Goal: Task Accomplishment & Management: Use online tool/utility

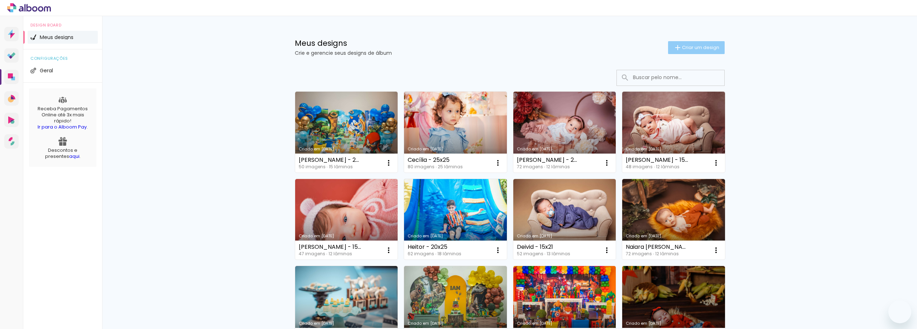
click at [693, 50] on span "Criar um design" at bounding box center [700, 47] width 37 height 5
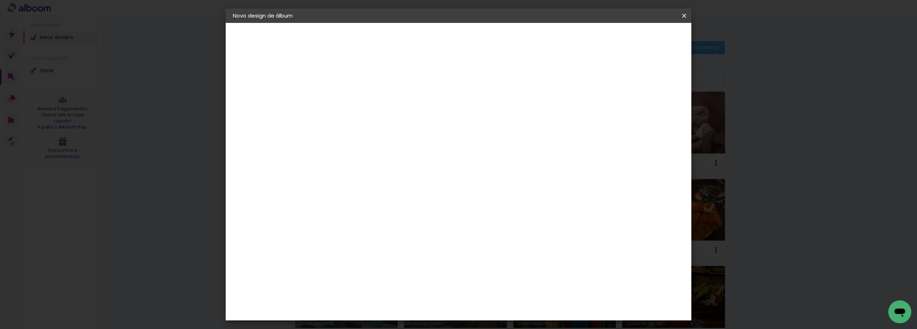
click at [350, 95] on input at bounding box center [350, 96] width 0 height 11
type input "Clara - 1 ano"
type paper-input "Clara - 1 ano"
click at [0, 0] on slot "Avançar" at bounding box center [0, 0] width 0 height 0
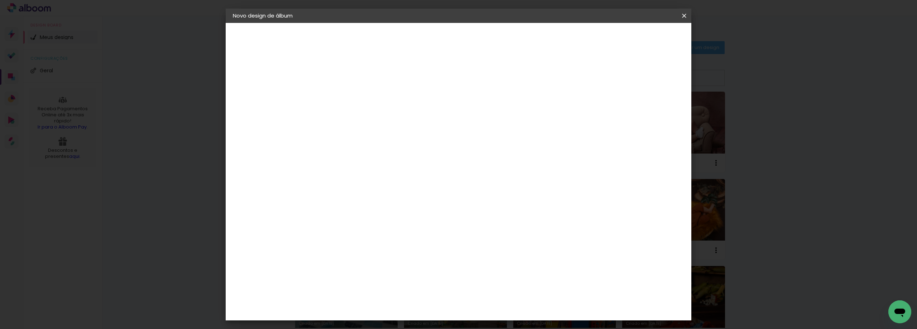
click at [358, 292] on div "Foto 15" at bounding box center [351, 297] width 13 height 11
click at [0, 0] on slot "Avançar" at bounding box center [0, 0] width 0 height 0
click at [398, 286] on span "25 × 25" at bounding box center [381, 295] width 33 height 19
click at [467, 42] on paper-button "Avançar" at bounding box center [448, 38] width 35 height 12
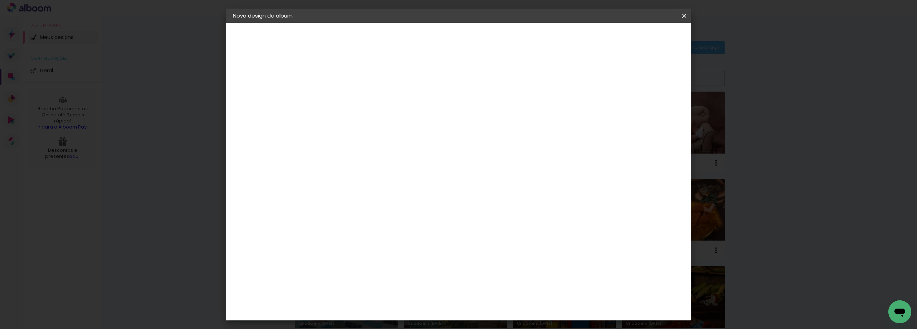
click at [646, 42] on paper-button "Iniciar design" at bounding box center [622, 38] width 47 height 12
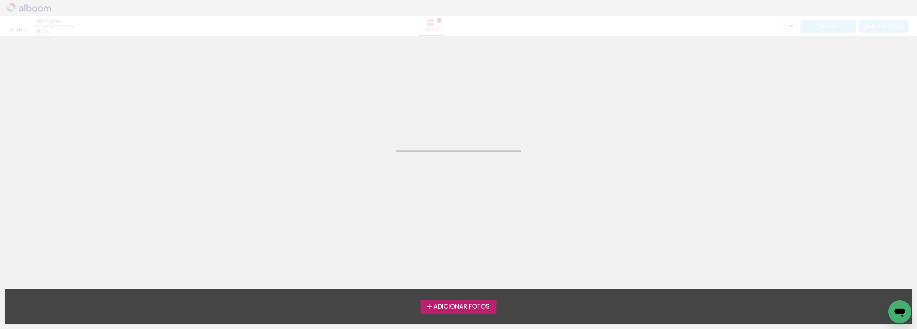
click at [444, 308] on span "Adicionar Fotos" at bounding box center [461, 307] width 56 height 6
click at [0, 0] on input "file" at bounding box center [0, 0] width 0 height 0
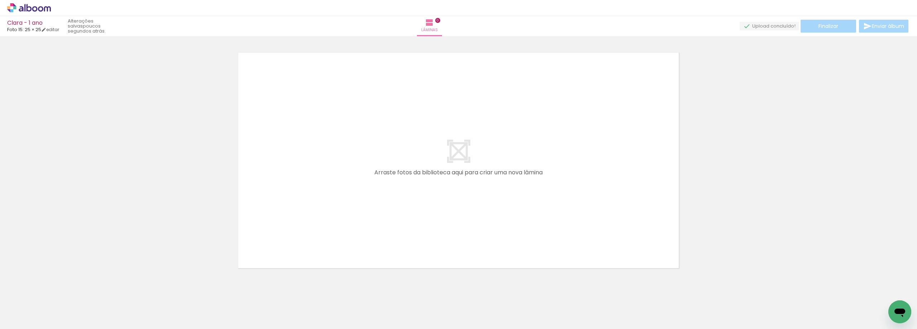
scroll to position [9, 0]
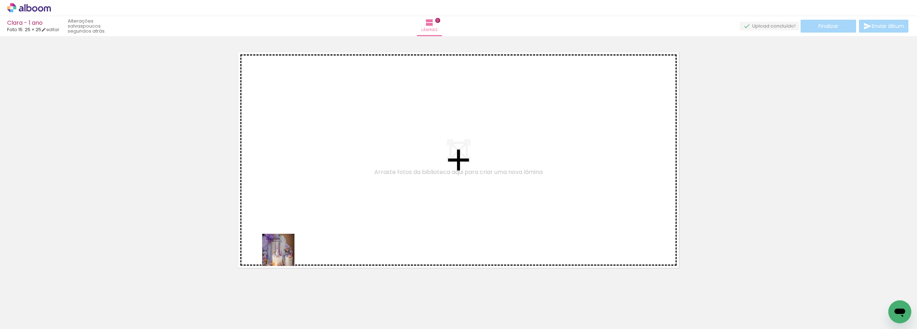
drag, startPoint x: 198, startPoint y: 290, endPoint x: 334, endPoint y: 218, distance: 153.8
click at [334, 218] on quentale-workspace at bounding box center [458, 164] width 917 height 329
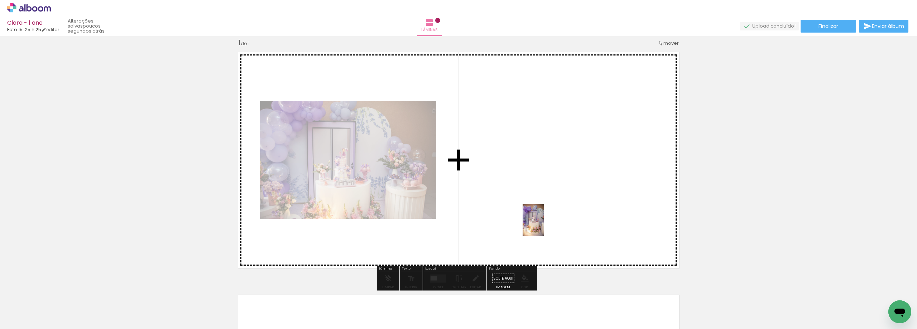
drag, startPoint x: 81, startPoint y: 313, endPoint x: 547, endPoint y: 223, distance: 474.8
click at [547, 223] on quentale-workspace at bounding box center [458, 164] width 917 height 329
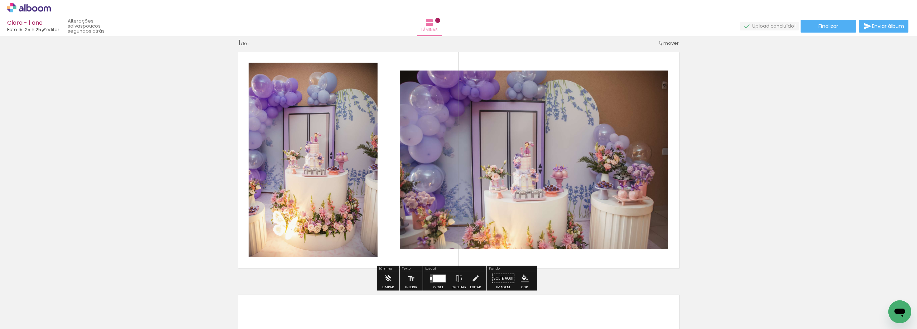
click at [434, 279] on div at bounding box center [439, 278] width 13 height 7
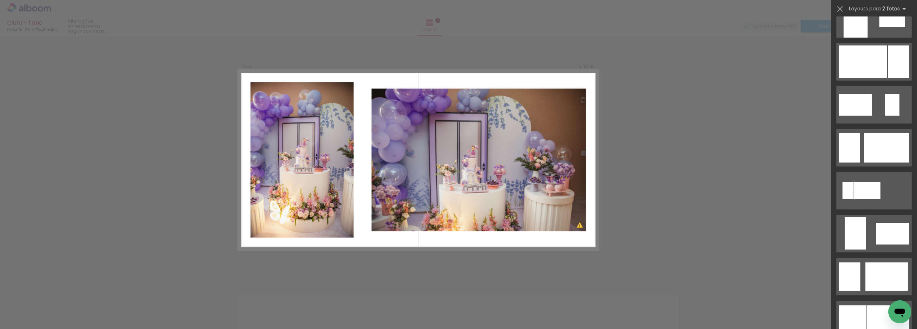
scroll to position [371, 0]
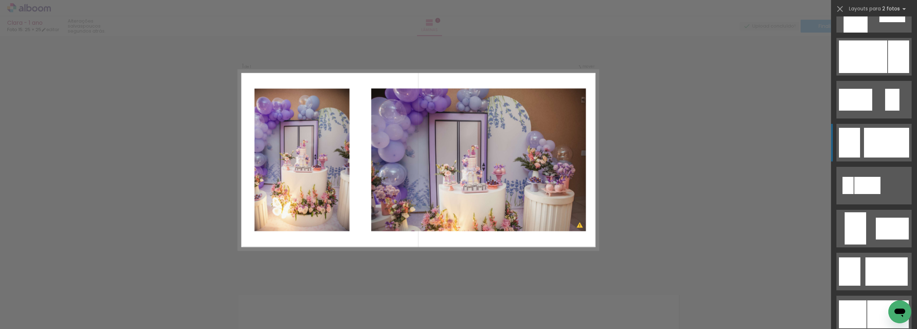
click at [882, 73] on div at bounding box center [863, 56] width 48 height 33
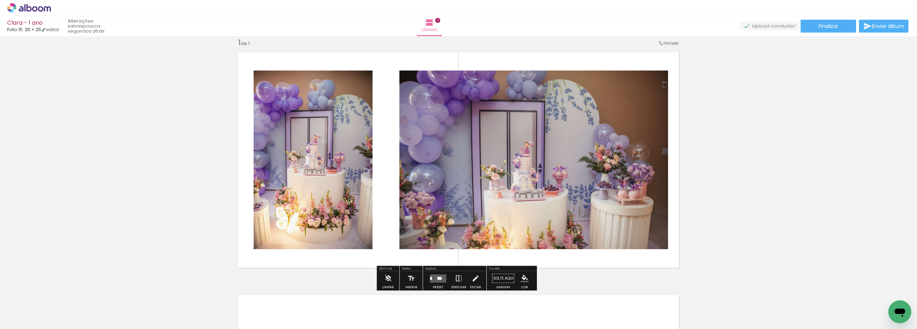
click at [458, 279] on iron-icon at bounding box center [459, 278] width 8 height 14
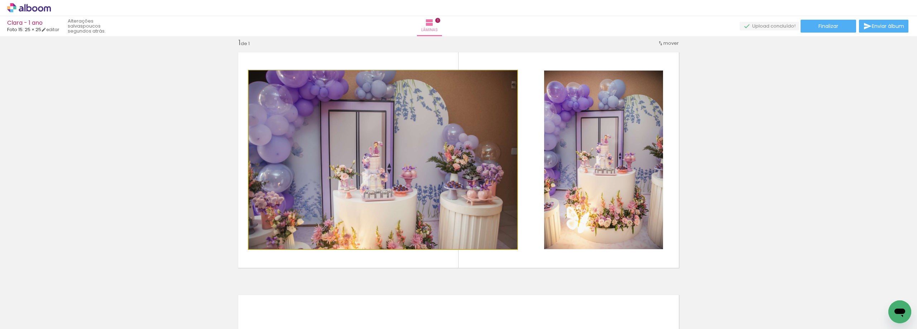
click at [452, 221] on quentale-photo at bounding box center [383, 160] width 269 height 179
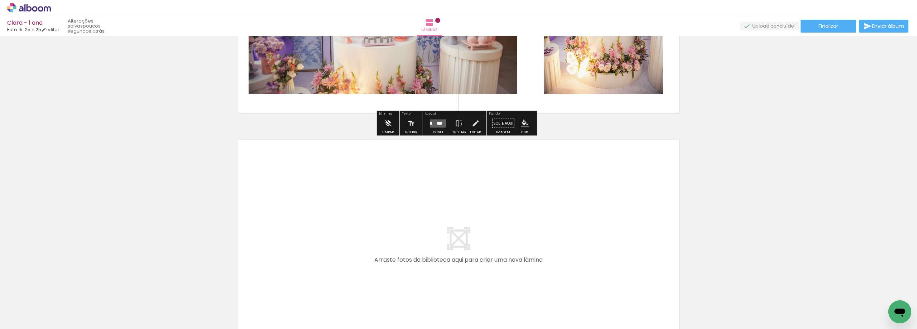
scroll to position [188, 0]
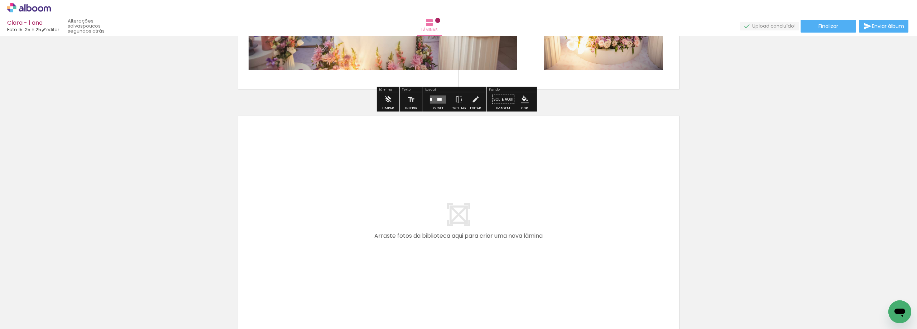
click at [33, 308] on input "Todas as fotos" at bounding box center [19, 307] width 27 height 6
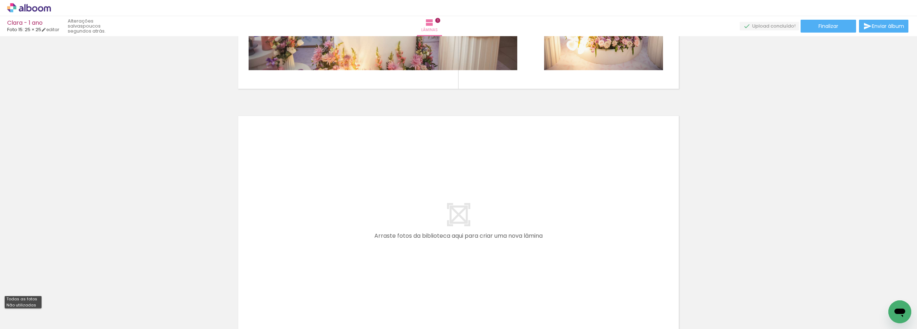
click at [0, 0] on slot "Não utilizadas" at bounding box center [0, 0] width 0 height 0
type input "Não utilizadas"
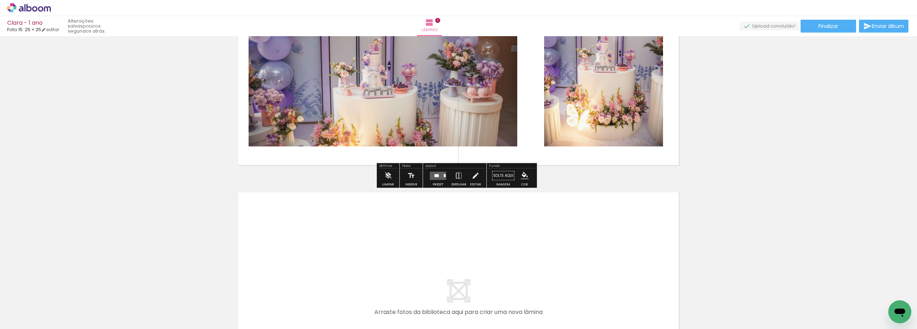
scroll to position [143, 0]
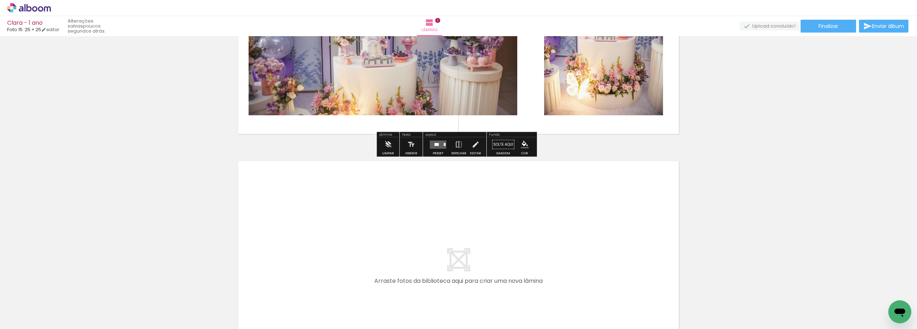
drag, startPoint x: 317, startPoint y: 304, endPoint x: 329, endPoint y: 244, distance: 61.7
click at [329, 244] on quentale-workspace at bounding box center [458, 164] width 917 height 329
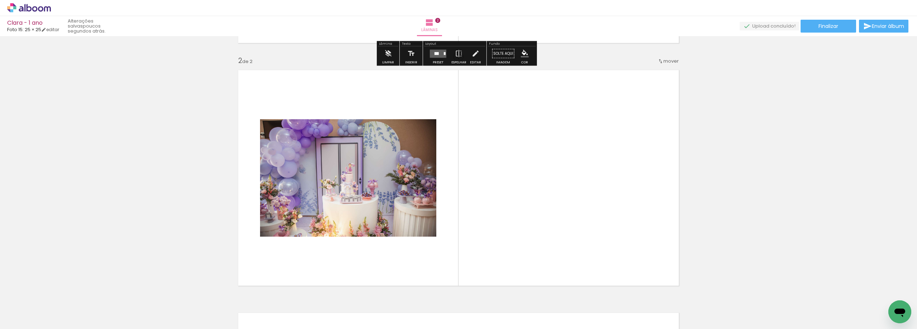
scroll to position [252, 0]
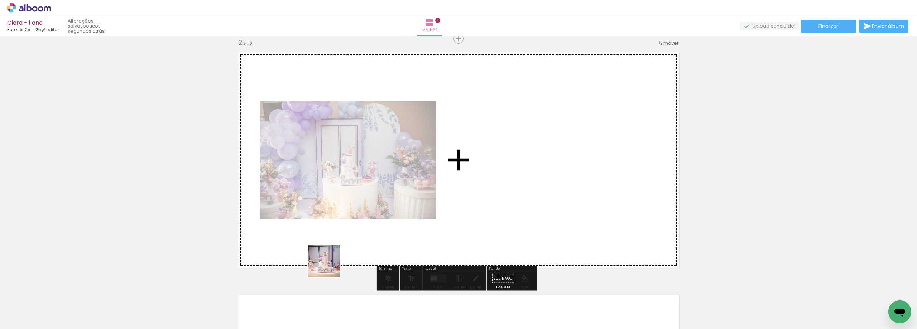
drag, startPoint x: 281, startPoint y: 303, endPoint x: 366, endPoint y: 234, distance: 109.1
click at [366, 234] on quentale-workspace at bounding box center [458, 164] width 917 height 329
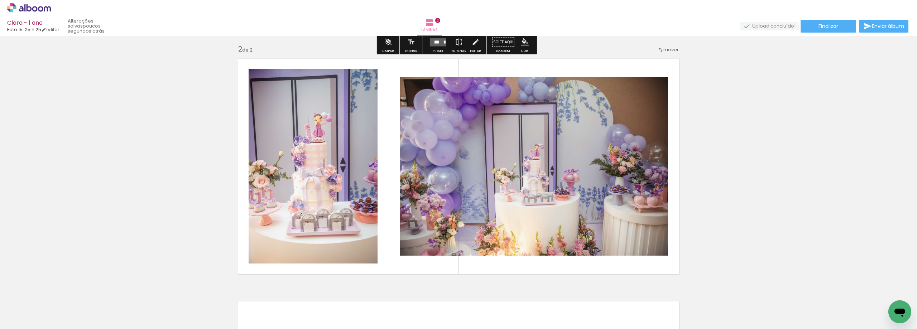
scroll to position [286, 0]
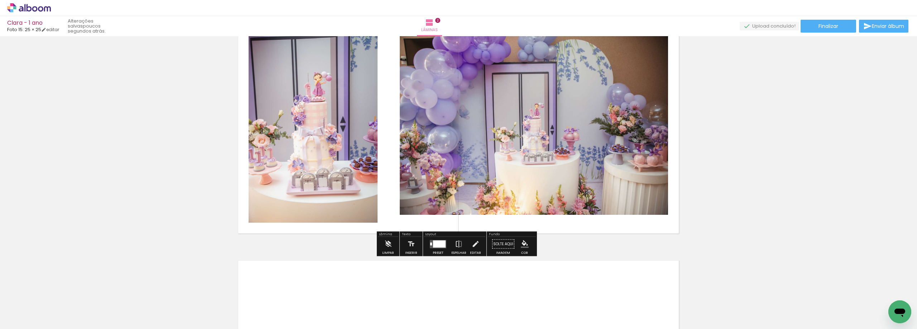
click at [430, 241] on quentale-layouter at bounding box center [438, 244] width 16 height 8
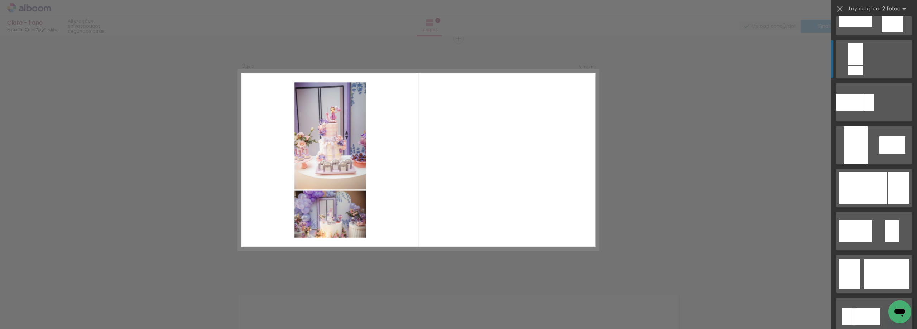
scroll to position [251, 0]
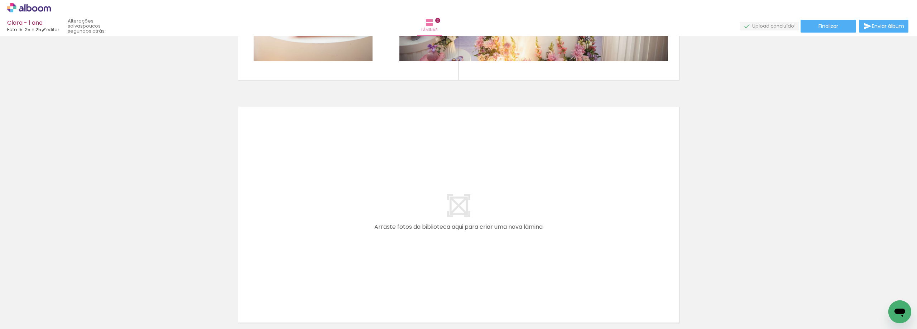
scroll to position [467, 0]
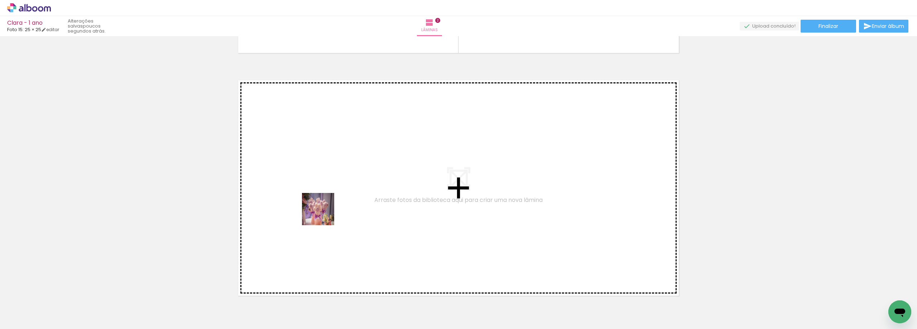
drag, startPoint x: 74, startPoint y: 307, endPoint x: 116, endPoint y: 275, distance: 52.9
click at [323, 214] on quentale-workspace at bounding box center [458, 164] width 917 height 329
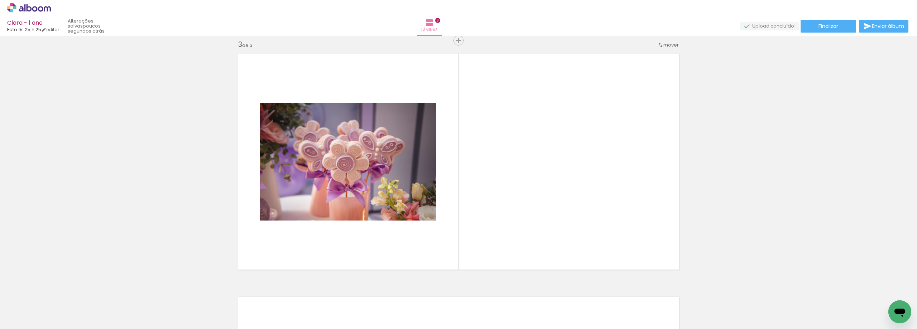
scroll to position [495, 0]
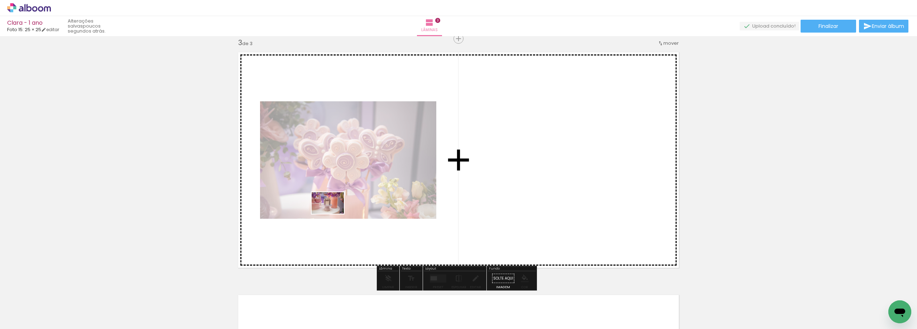
drag, startPoint x: 72, startPoint y: 308, endPoint x: 150, endPoint y: 273, distance: 85.1
click at [334, 213] on quentale-workspace at bounding box center [458, 164] width 917 height 329
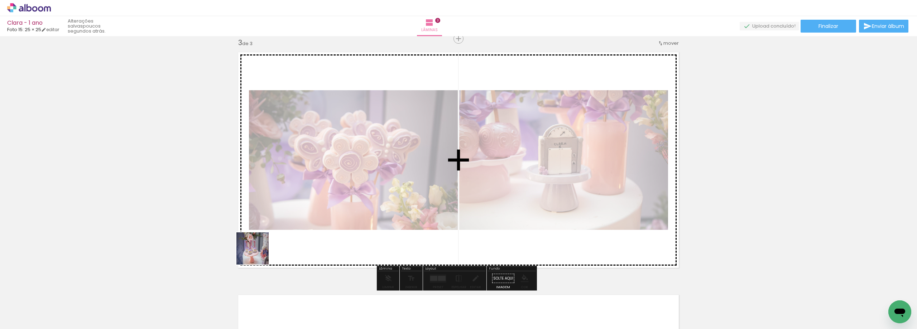
drag, startPoint x: 114, startPoint y: 303, endPoint x: 320, endPoint y: 215, distance: 224.1
click at [320, 215] on quentale-workspace at bounding box center [458, 164] width 917 height 329
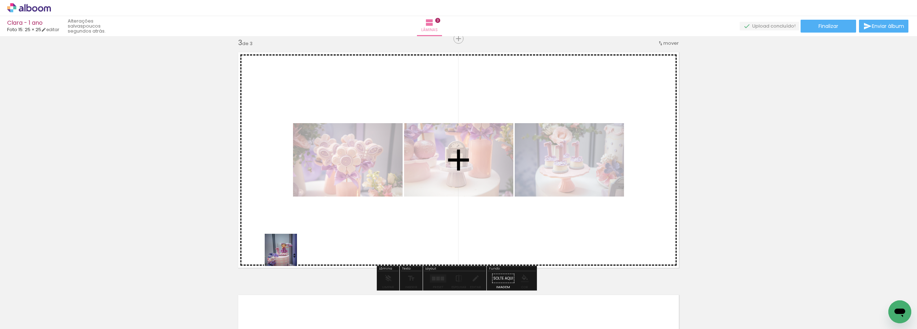
drag, startPoint x: 116, startPoint y: 313, endPoint x: 201, endPoint y: 266, distance: 97.0
click at [338, 231] on quentale-workspace at bounding box center [458, 164] width 917 height 329
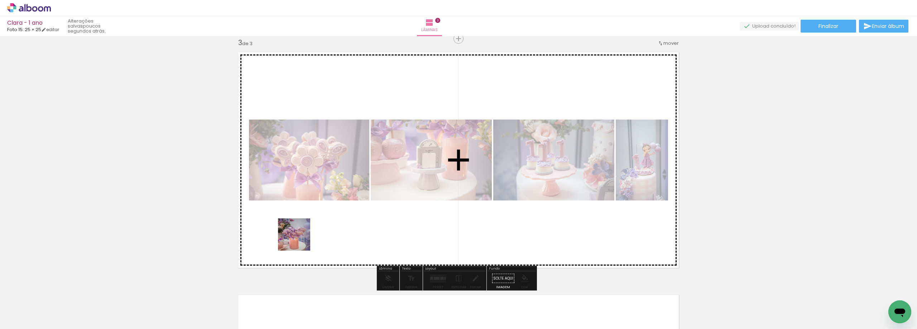
drag, startPoint x: 72, startPoint y: 314, endPoint x: 319, endPoint y: 235, distance: 259.1
click at [318, 235] on quentale-workspace at bounding box center [458, 164] width 917 height 329
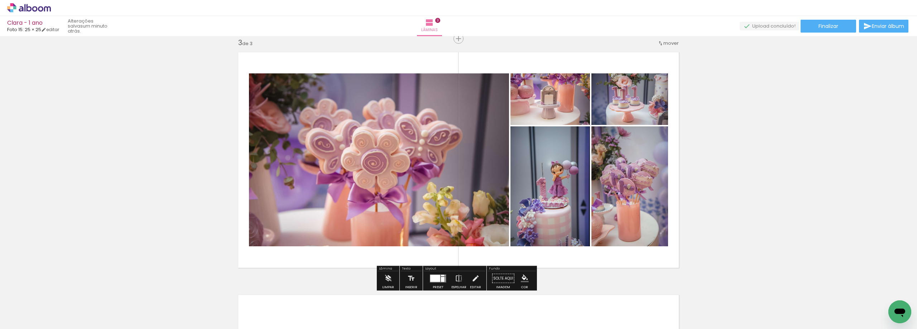
drag, startPoint x: 235, startPoint y: 315, endPoint x: 365, endPoint y: 232, distance: 155.0
click at [365, 232] on quentale-workspace at bounding box center [458, 164] width 917 height 329
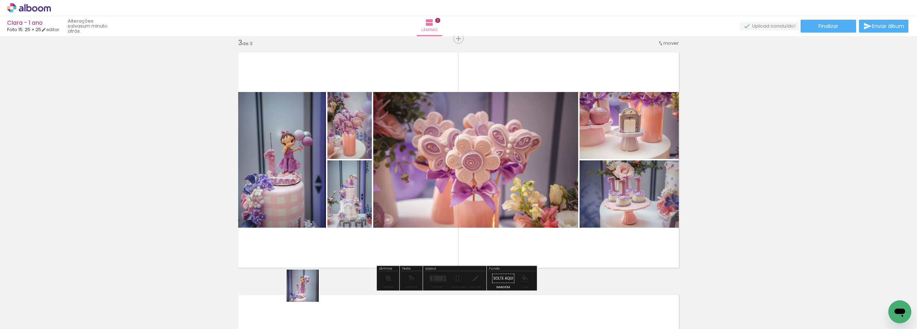
drag, startPoint x: 283, startPoint y: 312, endPoint x: 386, endPoint y: 219, distance: 139.2
click at [386, 219] on quentale-workspace at bounding box center [458, 164] width 917 height 329
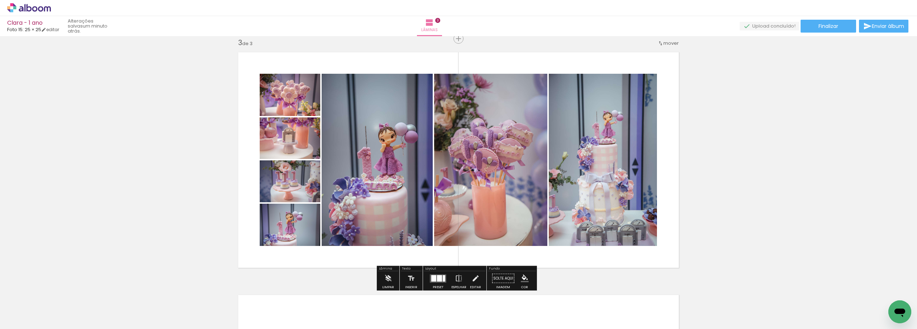
click at [443, 279] on div at bounding box center [444, 278] width 3 height 6
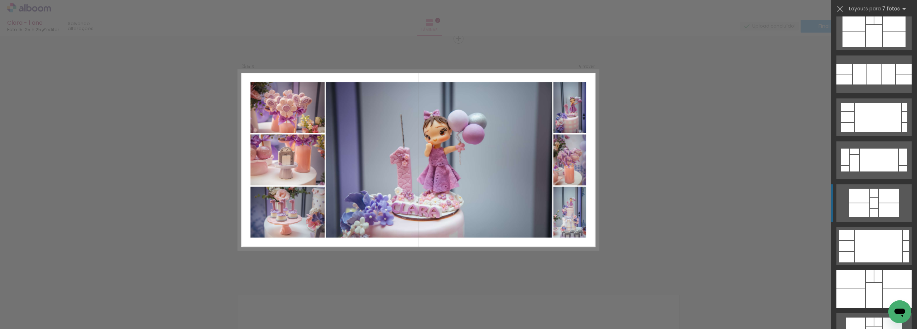
scroll to position [573, 0]
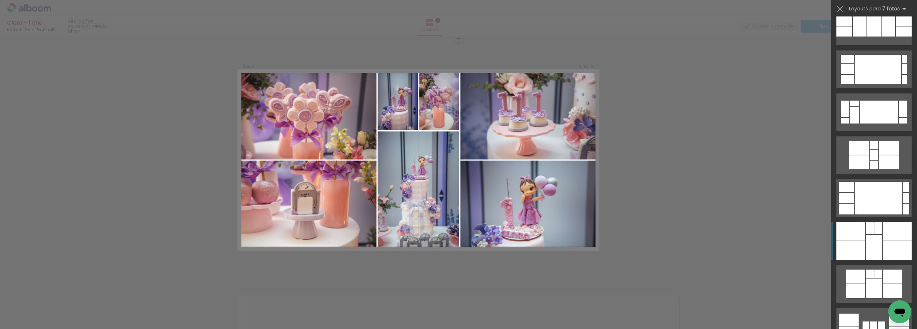
click at [879, 265] on quentale-layouter at bounding box center [873, 284] width 75 height 38
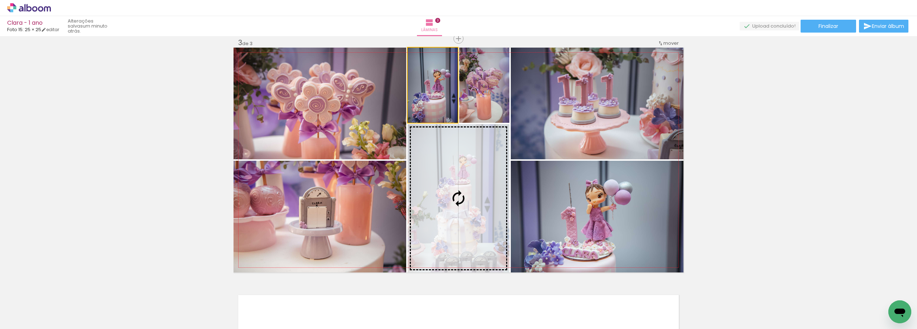
drag, startPoint x: 435, startPoint y: 106, endPoint x: 454, endPoint y: 183, distance: 78.9
click at [0, 0] on slot at bounding box center [0, 0] width 0 height 0
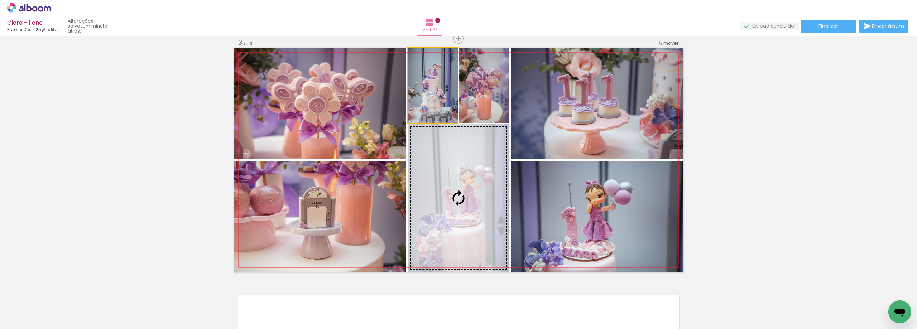
drag, startPoint x: 441, startPoint y: 106, endPoint x: 456, endPoint y: 177, distance: 73.1
click at [0, 0] on slot at bounding box center [0, 0] width 0 height 0
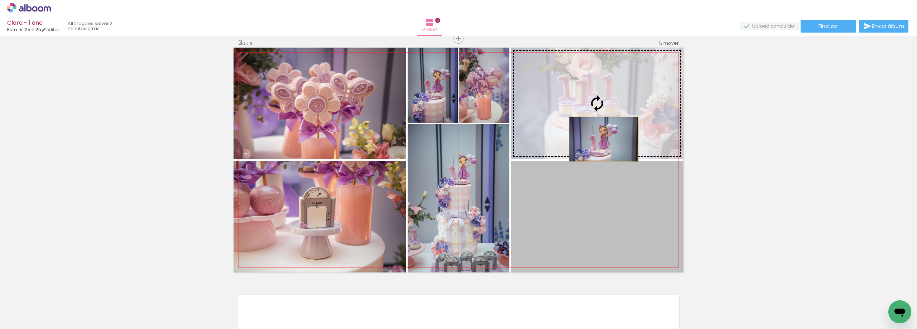
drag, startPoint x: 587, startPoint y: 209, endPoint x: 603, endPoint y: 128, distance: 82.9
click at [0, 0] on slot at bounding box center [0, 0] width 0 height 0
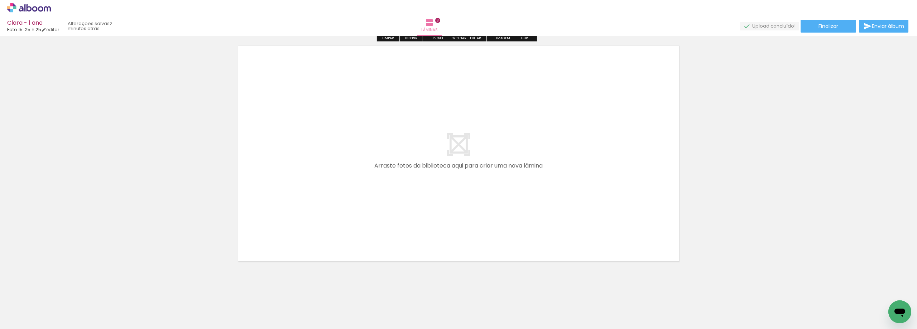
scroll to position [746, 0]
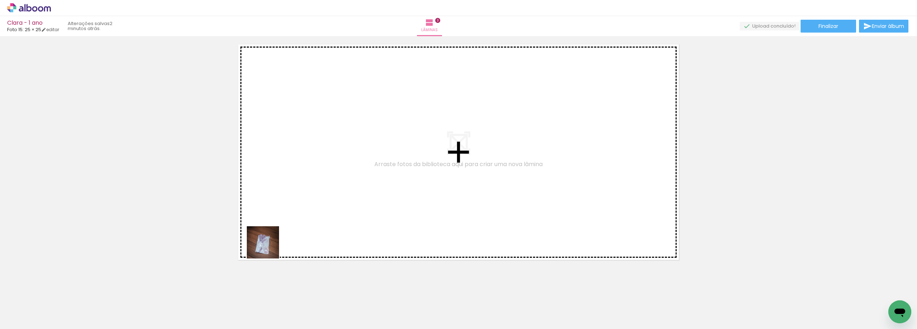
drag, startPoint x: 112, startPoint y: 307, endPoint x: 306, endPoint y: 222, distance: 211.0
click at [306, 222] on quentale-workspace at bounding box center [458, 164] width 917 height 329
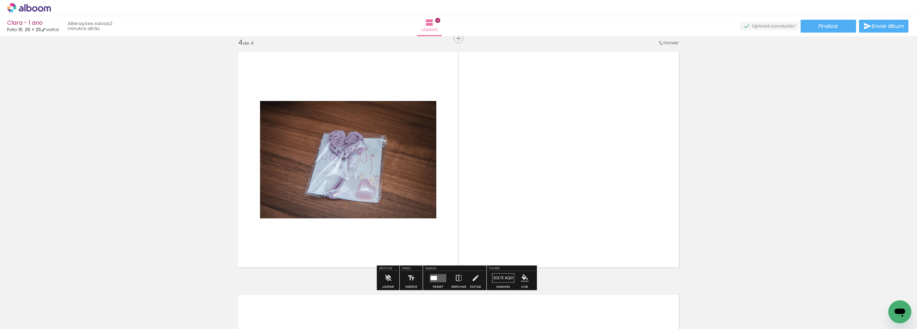
scroll to position [738, 0]
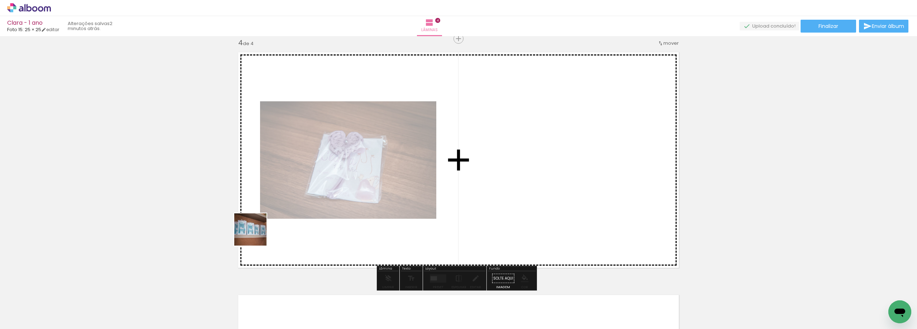
drag, startPoint x: 81, startPoint y: 305, endPoint x: 261, endPoint y: 233, distance: 194.8
click at [261, 233] on quentale-workspace at bounding box center [458, 164] width 917 height 329
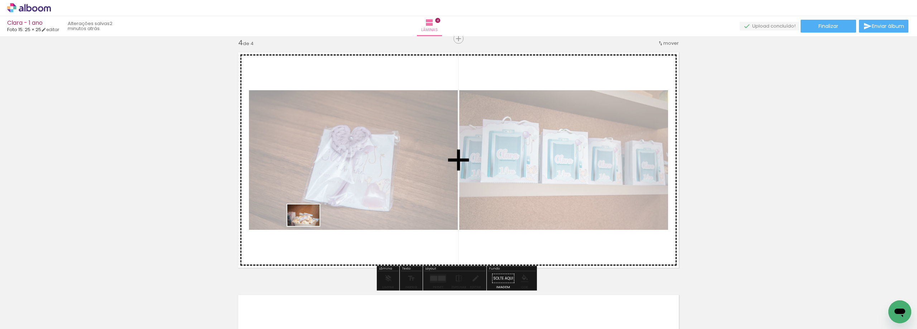
drag, startPoint x: 84, startPoint y: 310, endPoint x: 310, endPoint y: 225, distance: 241.0
click at [310, 225] on quentale-workspace at bounding box center [458, 164] width 917 height 329
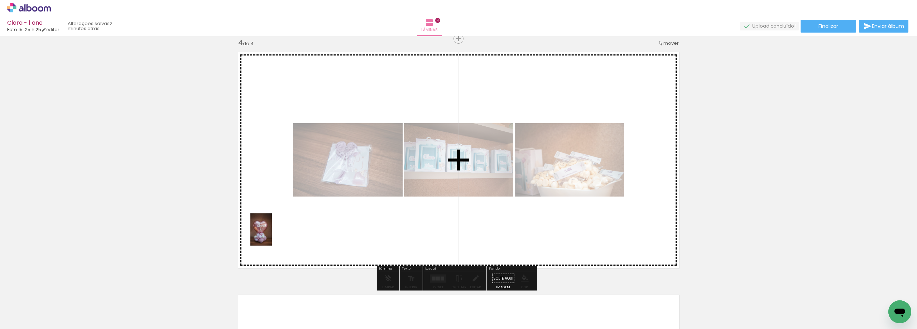
drag, startPoint x: 79, startPoint y: 307, endPoint x: 283, endPoint y: 233, distance: 216.7
click at [283, 233] on quentale-workspace at bounding box center [458, 164] width 917 height 329
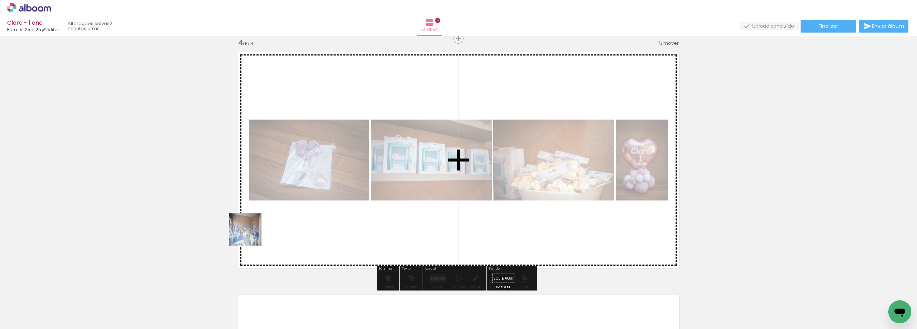
drag, startPoint x: 80, startPoint y: 305, endPoint x: 349, endPoint y: 206, distance: 286.8
click at [349, 206] on quentale-workspace at bounding box center [458, 164] width 917 height 329
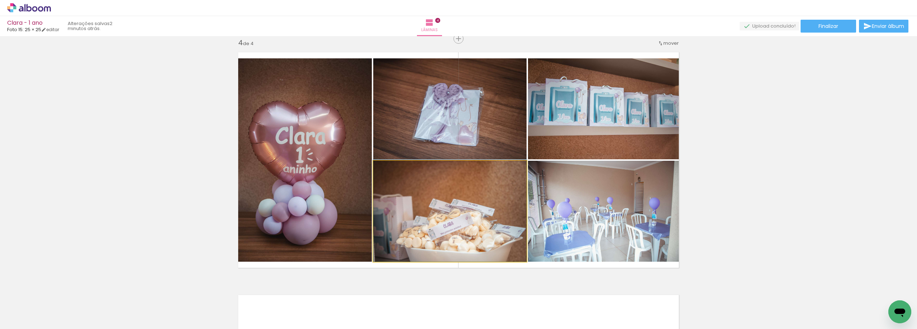
drag, startPoint x: 468, startPoint y: 217, endPoint x: 473, endPoint y: 136, distance: 80.7
click at [0, 0] on slot at bounding box center [0, 0] width 0 height 0
